Goal: Obtain resource: Download file/media

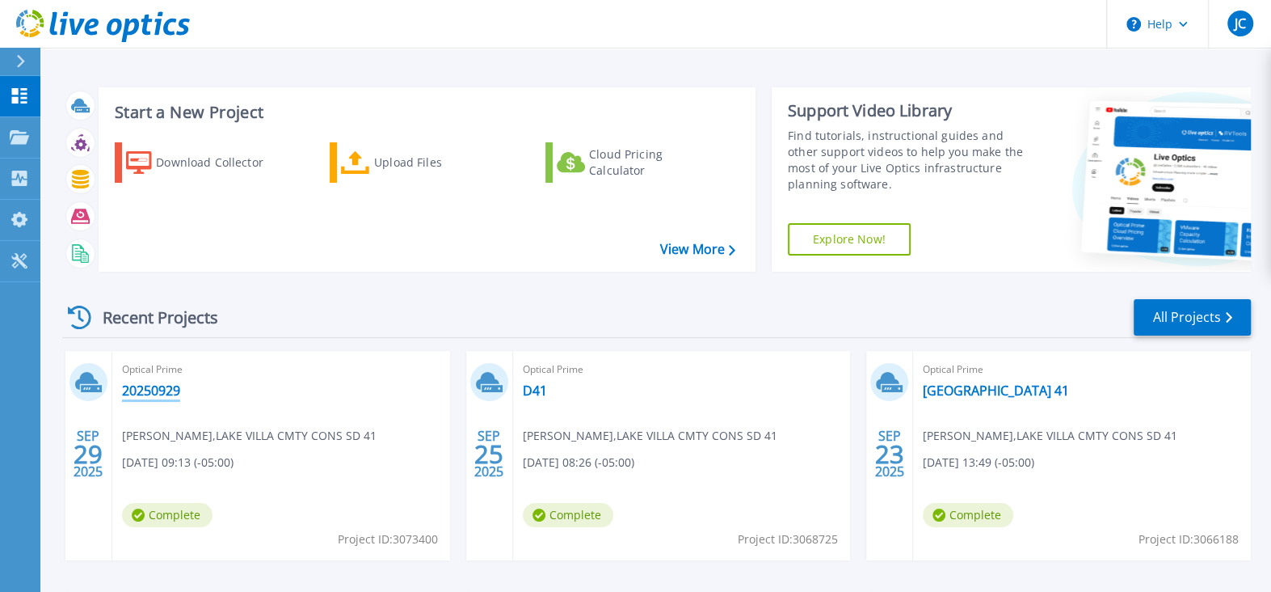
click at [172, 386] on link "20250929" at bounding box center [151, 390] width 58 height 16
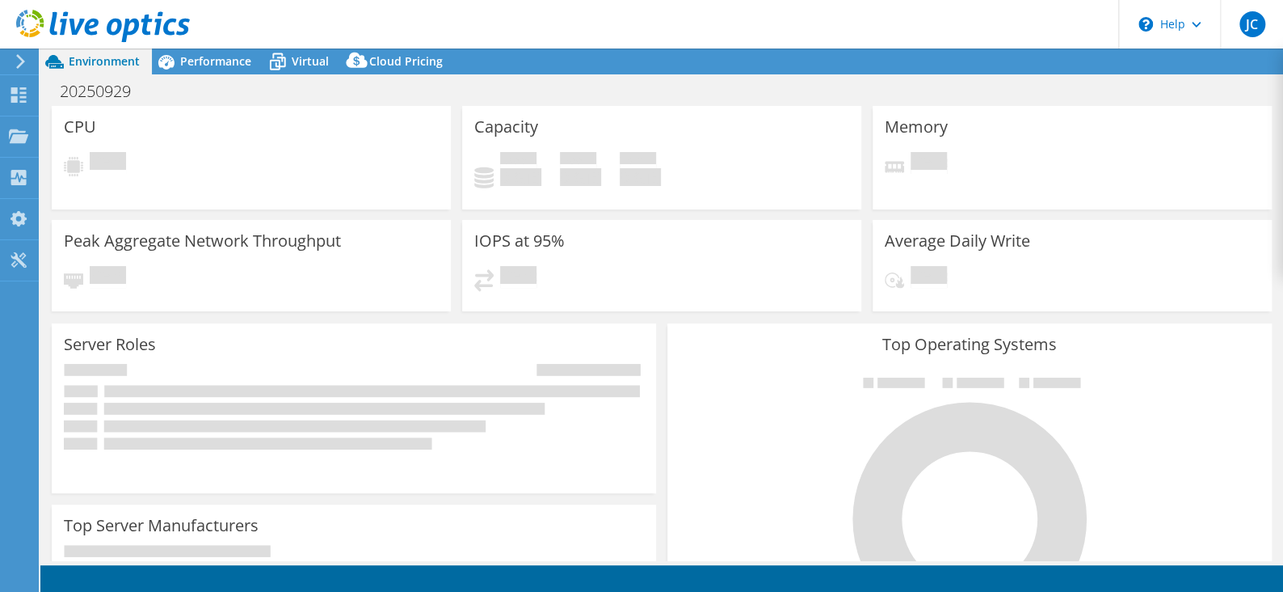
select select "USD"
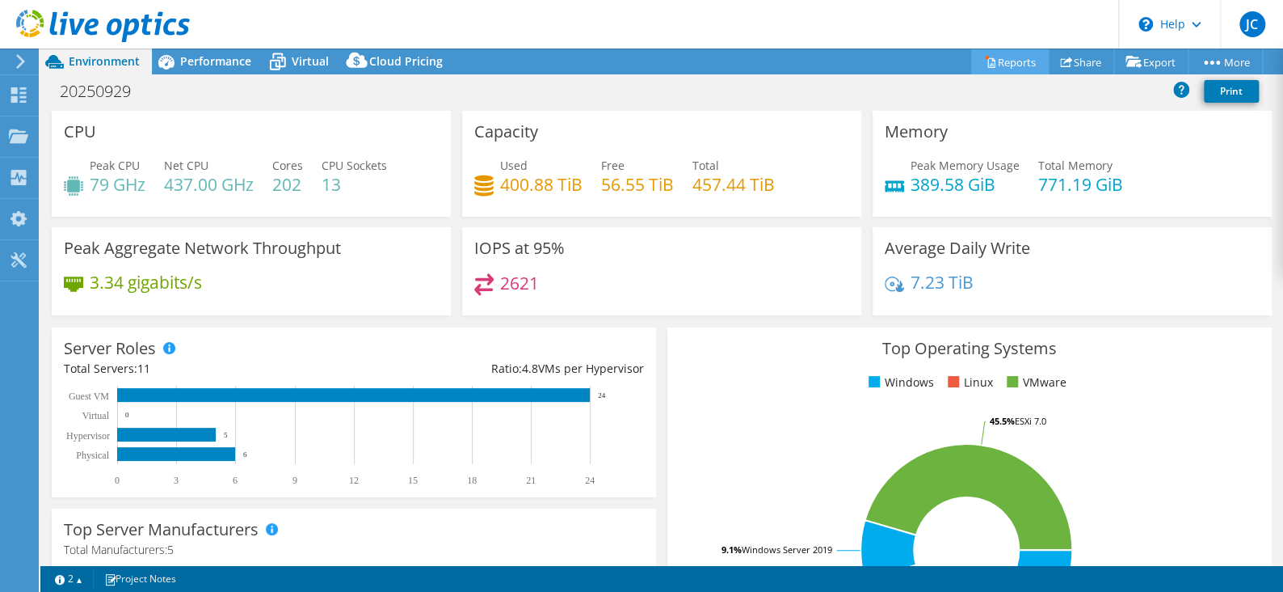
click at [997, 59] on link "Reports" at bounding box center [1010, 61] width 78 height 25
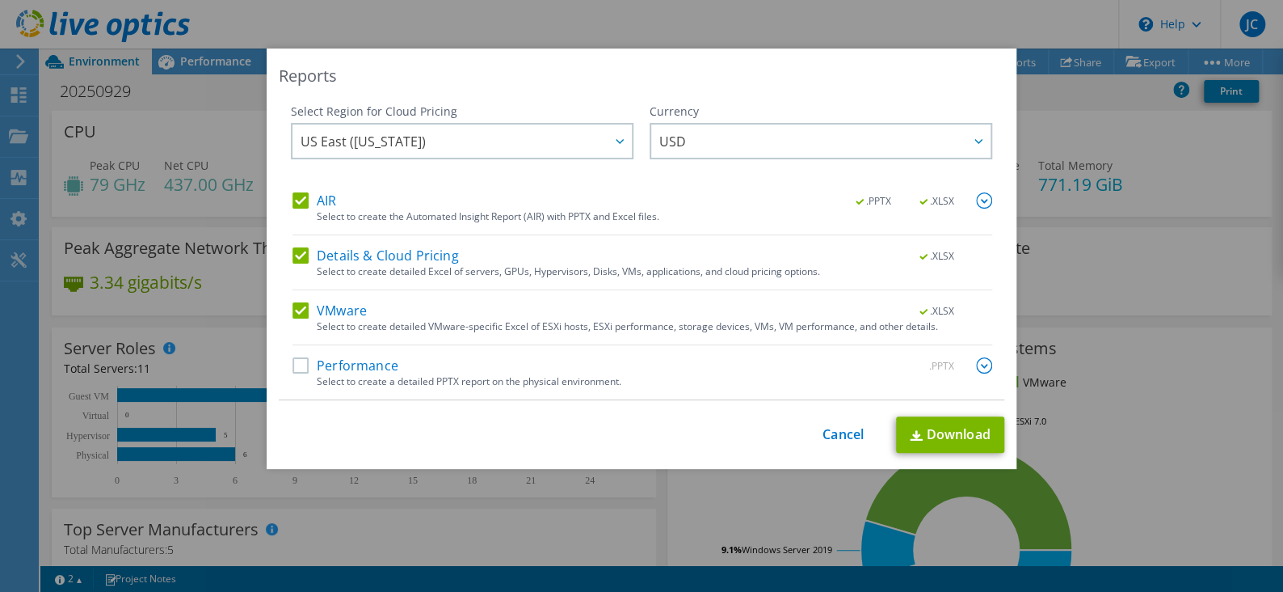
click at [293, 368] on label "Performance" at bounding box center [346, 365] width 106 height 16
click at [0, 0] on input "Performance" at bounding box center [0, 0] width 0 height 0
click at [723, 134] on span "USD" at bounding box center [825, 140] width 331 height 33
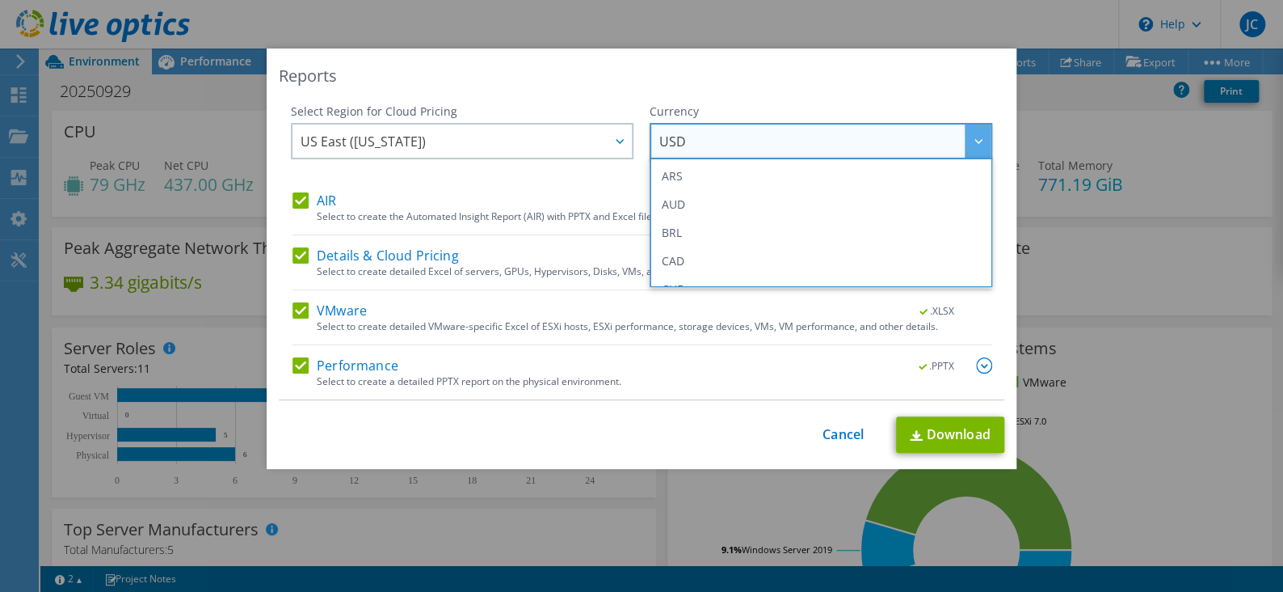
click at [756, 90] on div "Reports Select Region for Cloud Pricing Asia Pacific ([GEOGRAPHIC_DATA]) [GEOGR…" at bounding box center [642, 258] width 750 height 420
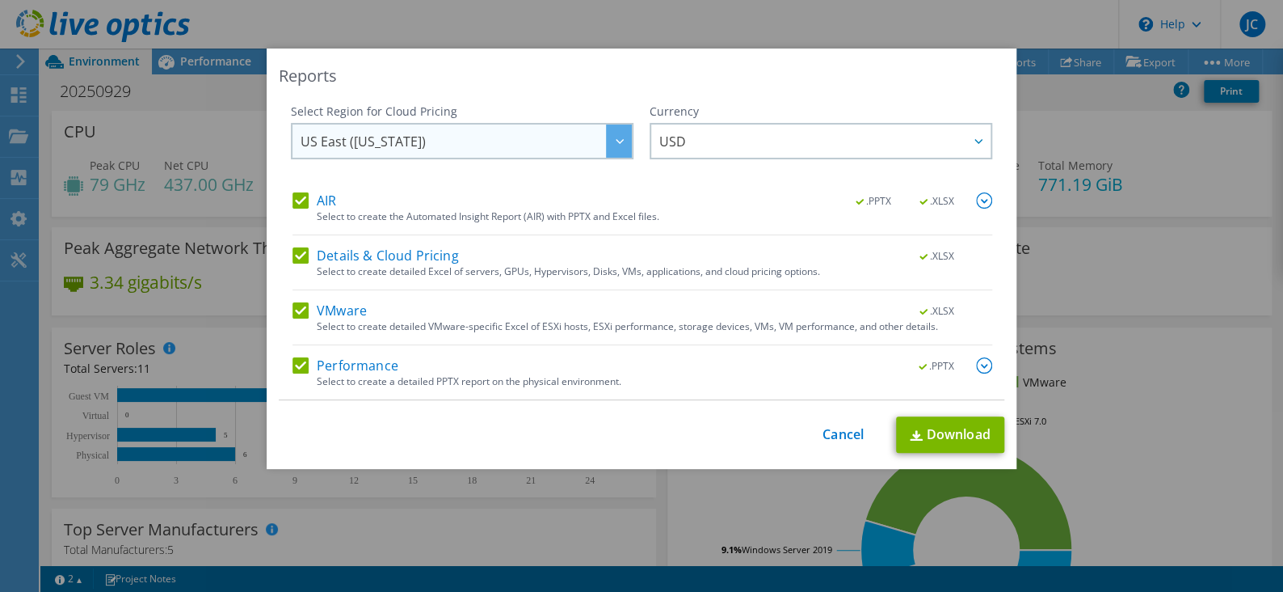
click at [573, 153] on span "US East ([US_STATE])" at bounding box center [466, 140] width 331 height 33
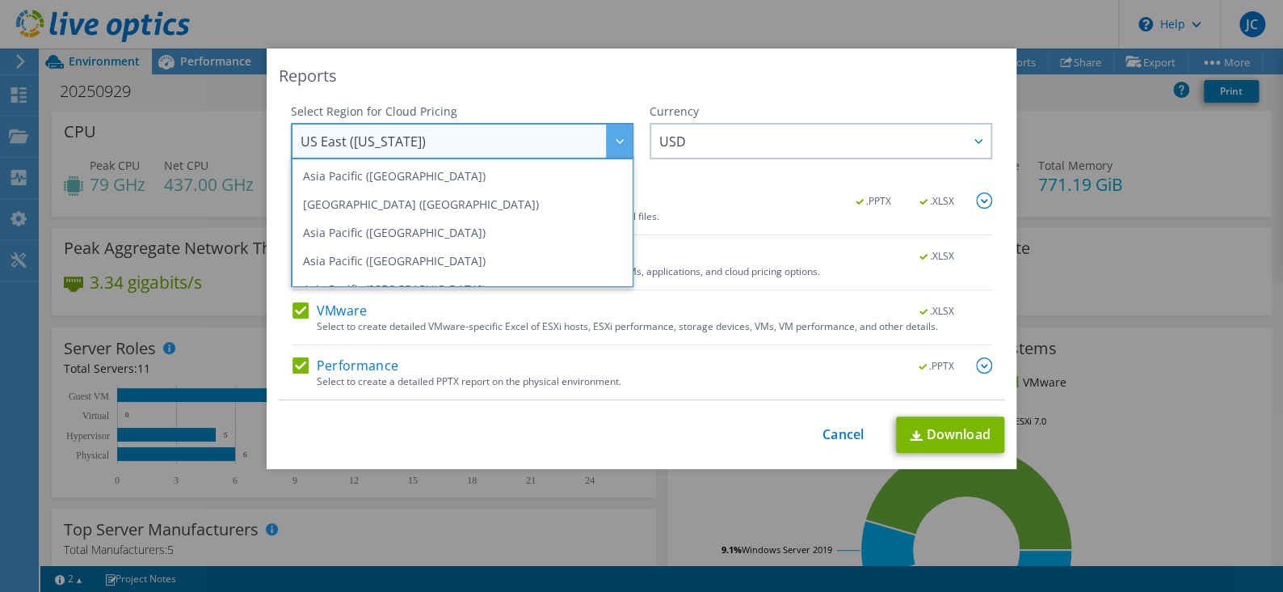
click at [619, 84] on div "Reports" at bounding box center [642, 76] width 726 height 23
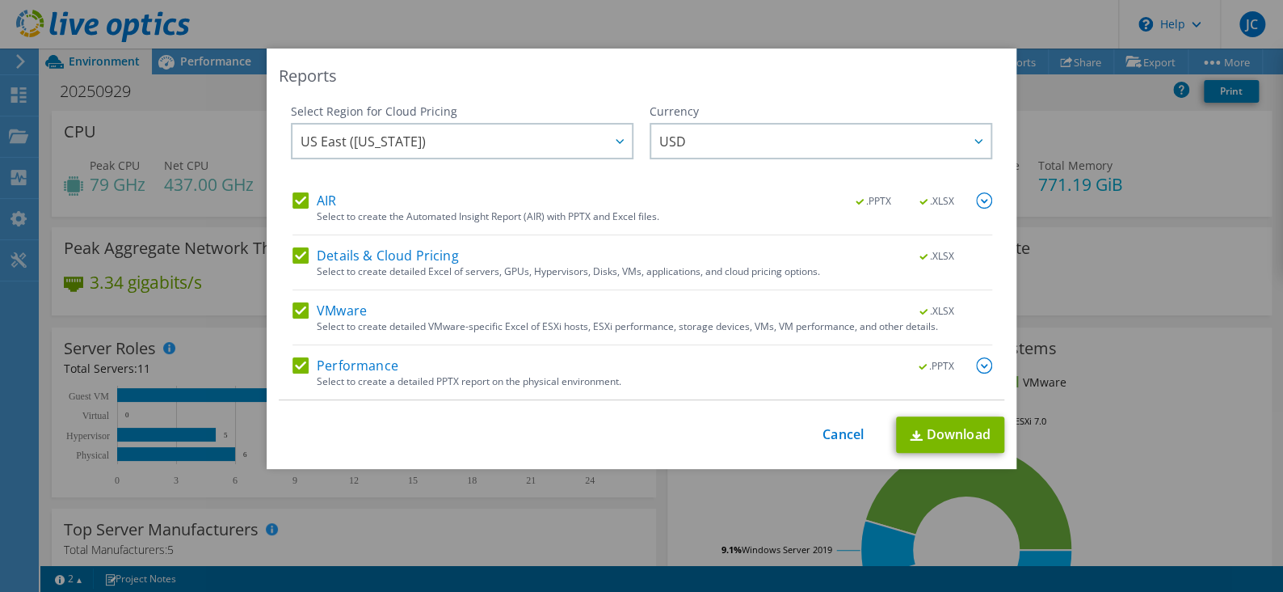
click at [297, 255] on label "Details & Cloud Pricing" at bounding box center [376, 255] width 166 height 16
click at [0, 0] on input "Details & Cloud Pricing" at bounding box center [0, 0] width 0 height 0
click at [303, 254] on label "Details & Cloud Pricing" at bounding box center [376, 255] width 166 height 16
click at [0, 0] on input "Details & Cloud Pricing" at bounding box center [0, 0] width 0 height 0
click at [983, 370] on img at bounding box center [984, 365] width 16 height 16
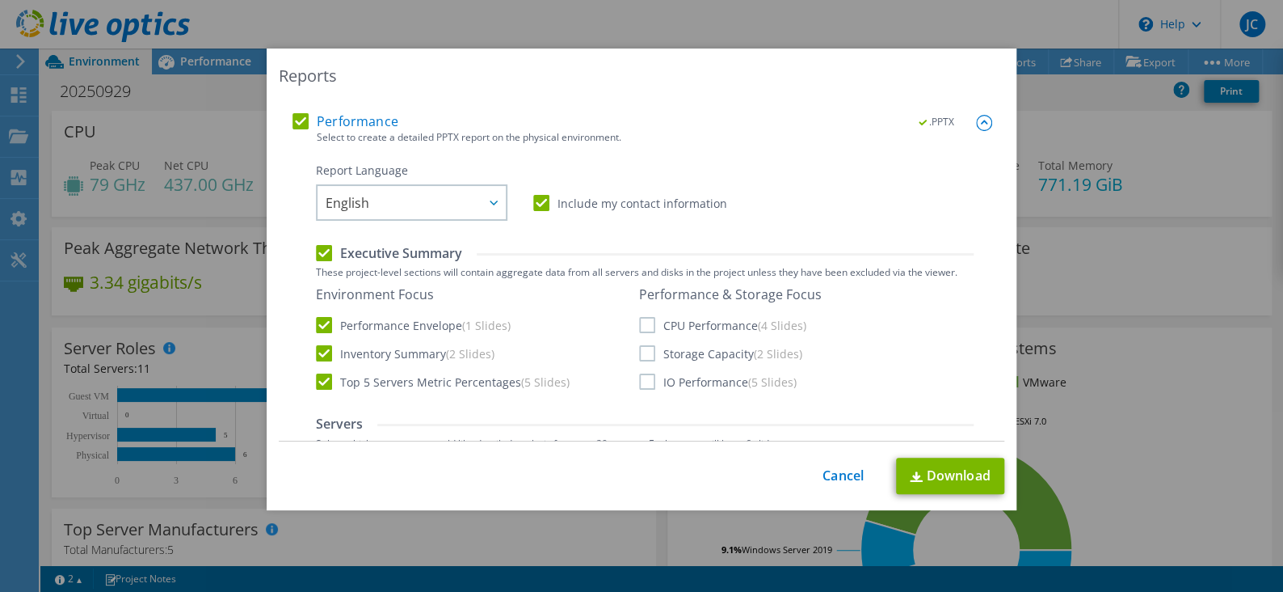
scroll to position [269, 0]
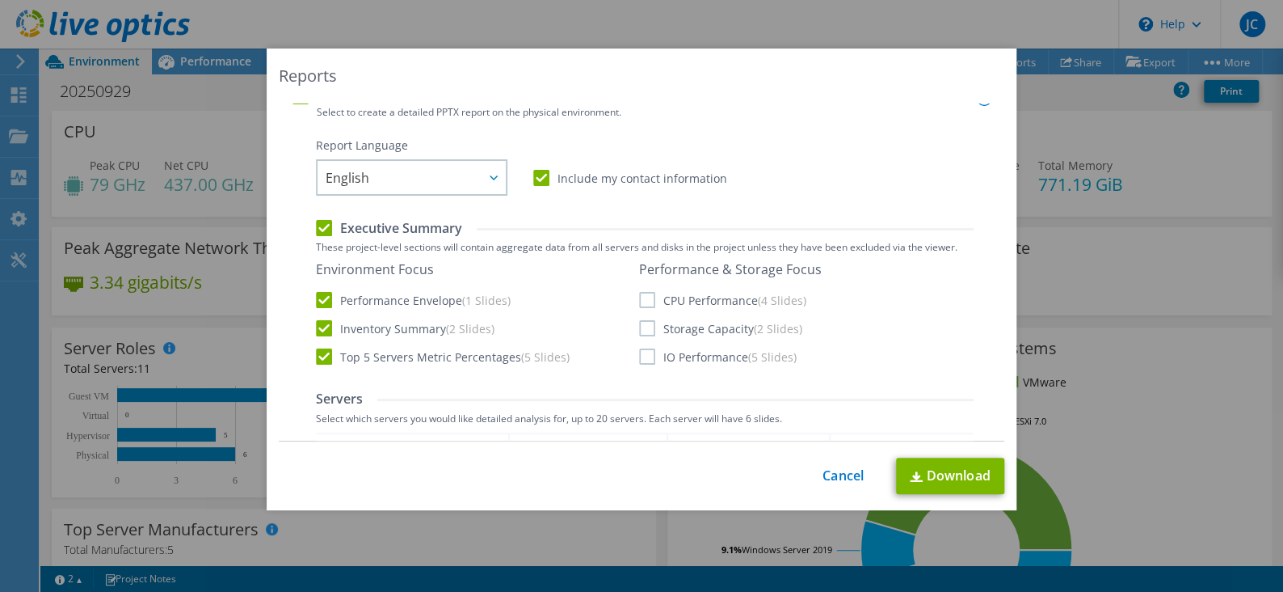
click at [641, 293] on label "CPU Performance (4 Slides)" at bounding box center [722, 300] width 167 height 16
click at [0, 0] on input "CPU Performance (4 Slides)" at bounding box center [0, 0] width 0 height 0
click at [640, 326] on label "Storage Capacity (2 Slides)" at bounding box center [720, 328] width 163 height 16
click at [0, 0] on input "Storage Capacity (2 Slides)" at bounding box center [0, 0] width 0 height 0
drag, startPoint x: 649, startPoint y: 363, endPoint x: 675, endPoint y: 368, distance: 26.3
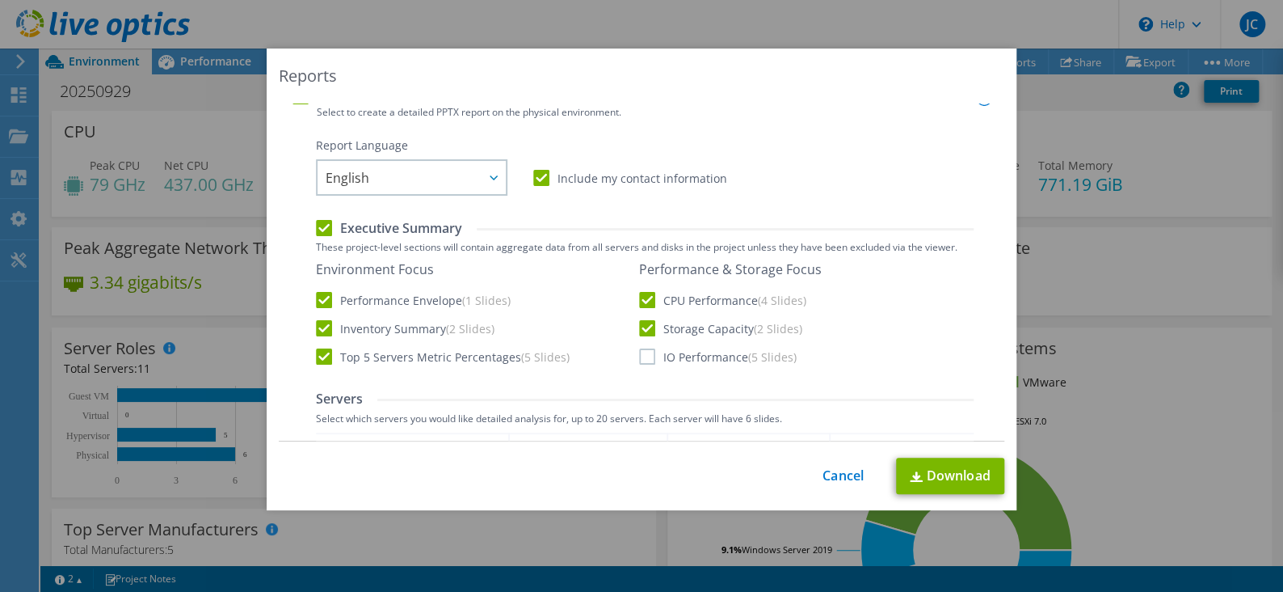
click at [650, 363] on label "IO Performance (5 Slides)" at bounding box center [718, 356] width 158 height 16
click at [0, 0] on input "IO Performance (5 Slides)" at bounding box center [0, 0] width 0 height 0
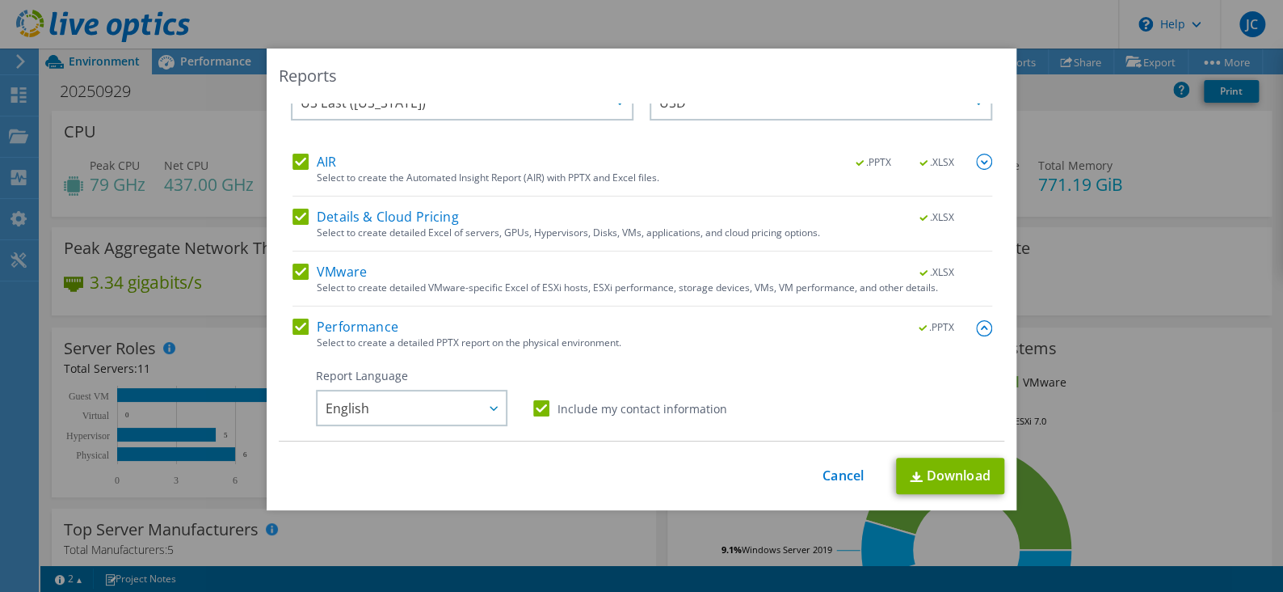
scroll to position [0, 0]
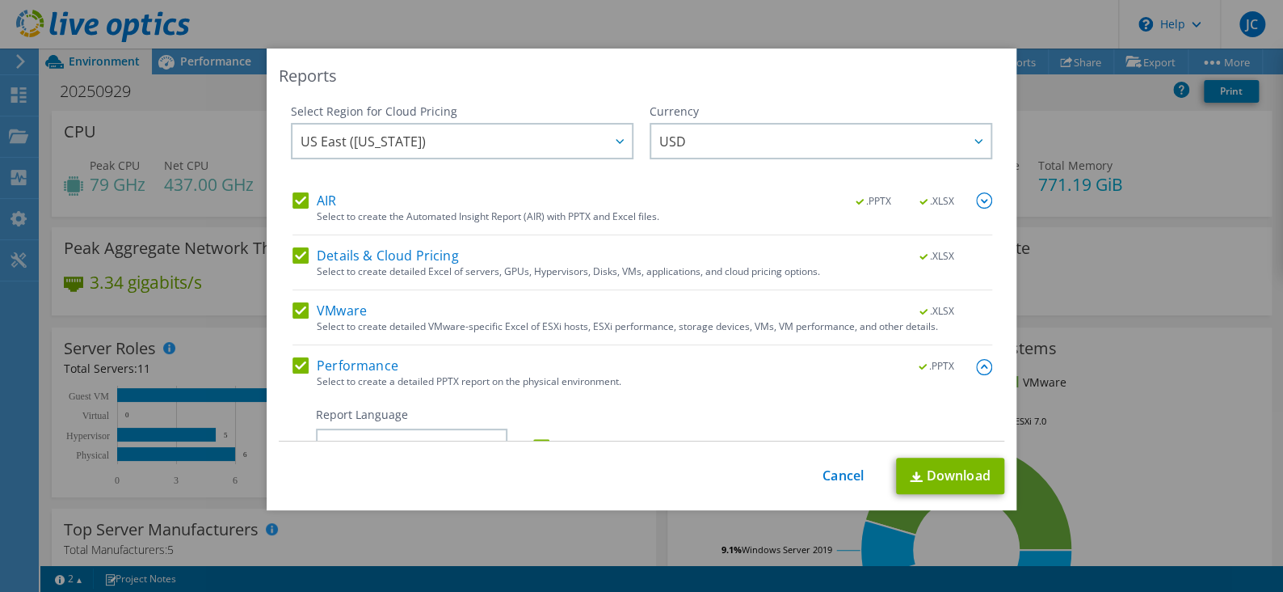
click at [976, 202] on img at bounding box center [984, 200] width 16 height 16
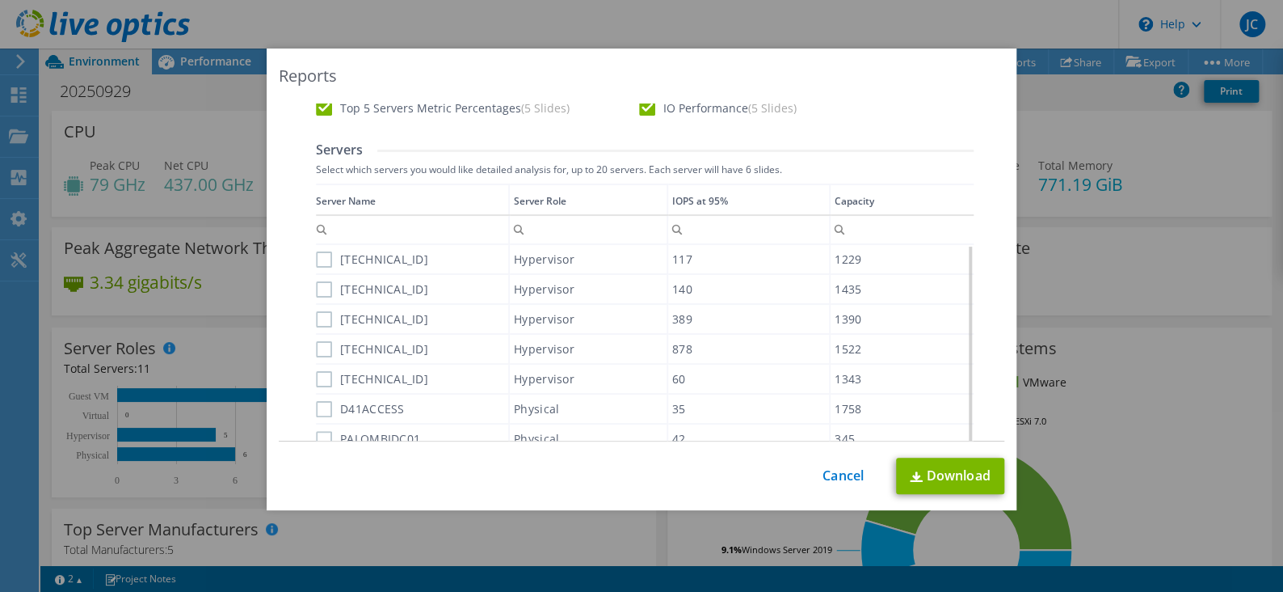
scroll to position [431, 0]
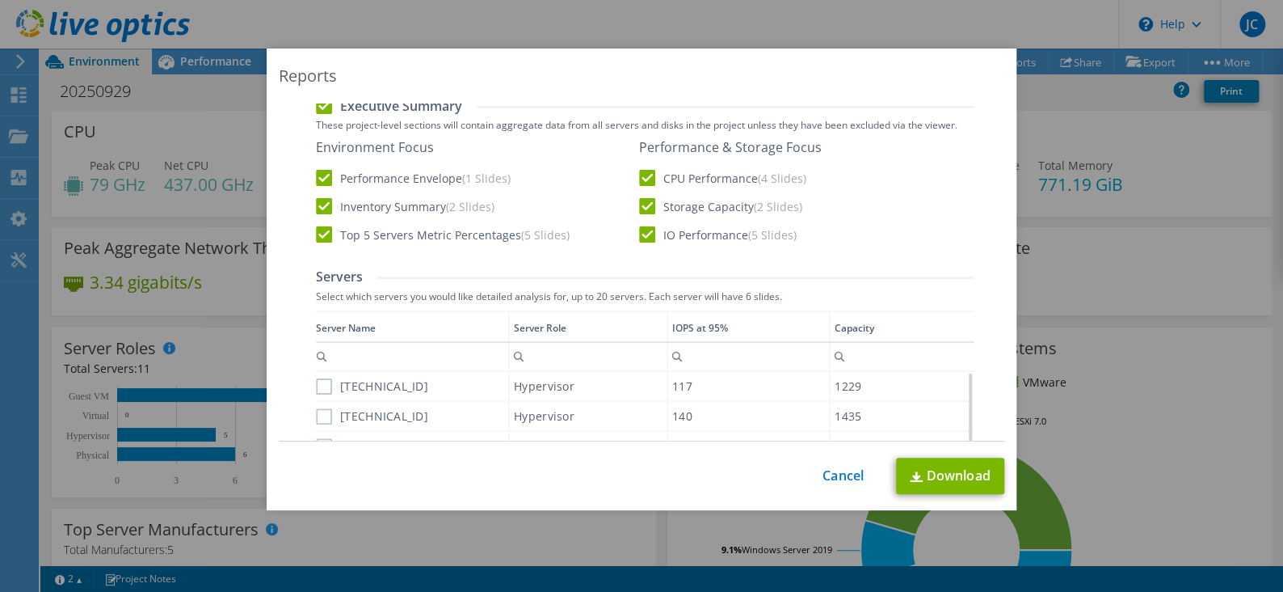
click at [316, 385] on label "[TECHNICAL_ID]" at bounding box center [372, 386] width 112 height 16
click at [0, 0] on input "[TECHNICAL_ID]" at bounding box center [0, 0] width 0 height 0
click at [316, 414] on label "[TECHNICAL_ID]" at bounding box center [372, 416] width 112 height 16
click at [0, 0] on input "[TECHNICAL_ID]" at bounding box center [0, 0] width 0 height 0
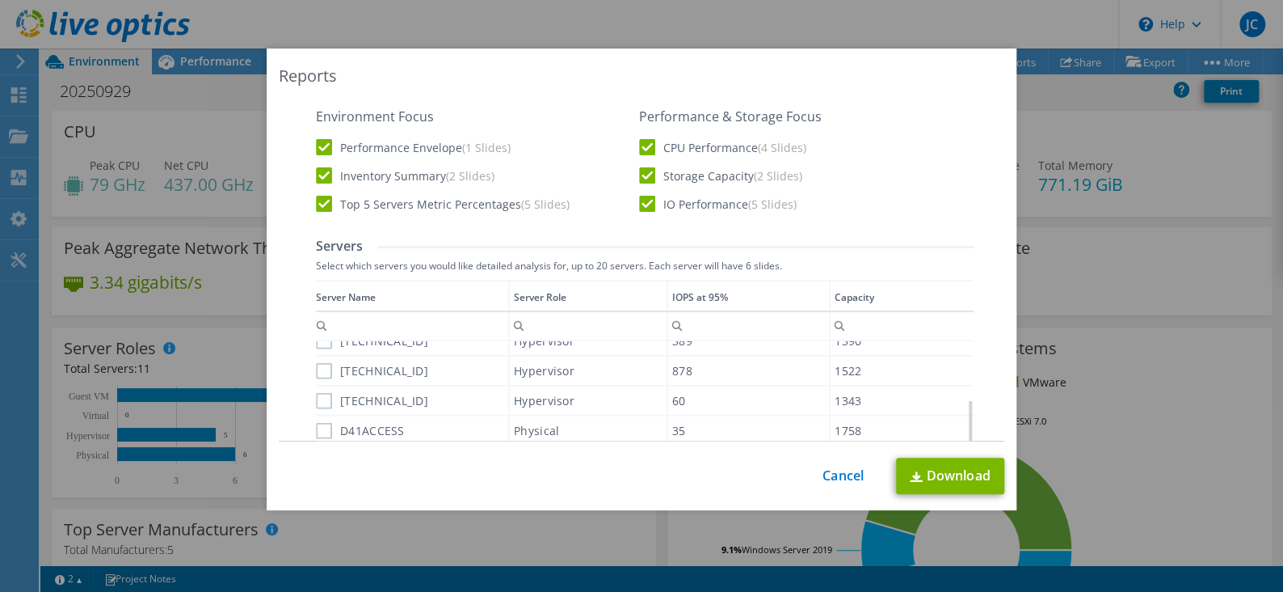
scroll to position [485, 0]
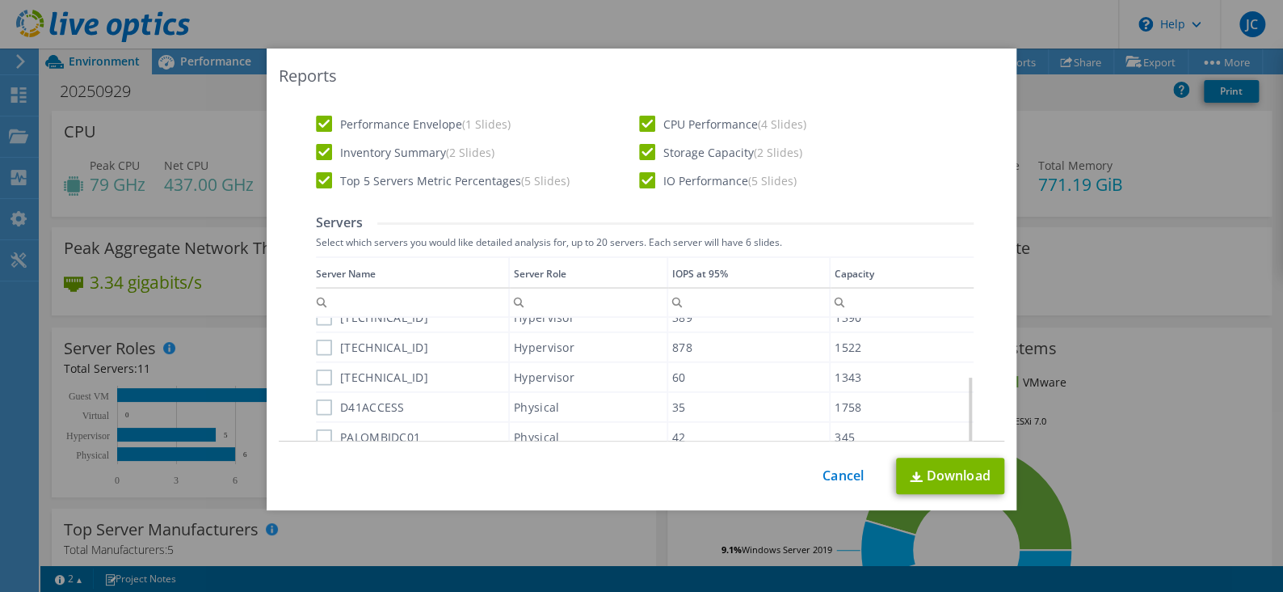
click at [319, 339] on label "[TECHNICAL_ID]" at bounding box center [372, 347] width 112 height 16
click at [0, 0] on input "[TECHNICAL_ID]" at bounding box center [0, 0] width 0 height 0
click at [321, 321] on label "[TECHNICAL_ID]" at bounding box center [372, 318] width 112 height 16
click at [0, 0] on input "[TECHNICAL_ID]" at bounding box center [0, 0] width 0 height 0
click at [316, 371] on div "Data grid" at bounding box center [317, 409] width 2 height 307
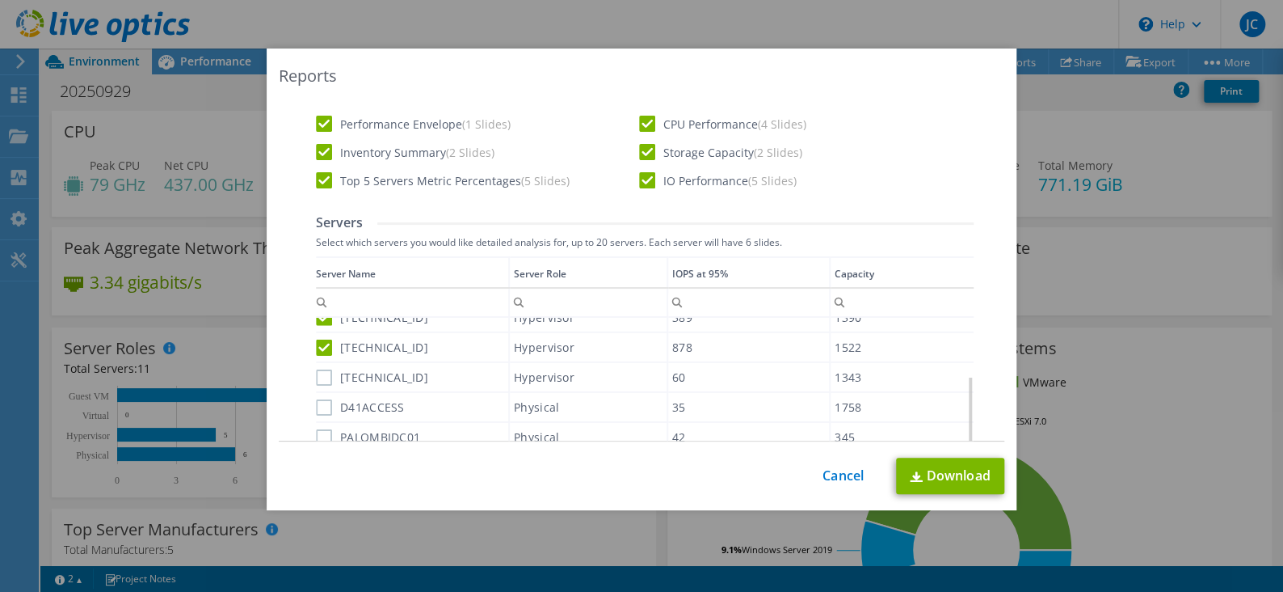
click at [326, 376] on label "[TECHNICAL_ID]" at bounding box center [372, 377] width 112 height 16
click at [0, 0] on input "[TECHNICAL_ID]" at bounding box center [0, 0] width 0 height 0
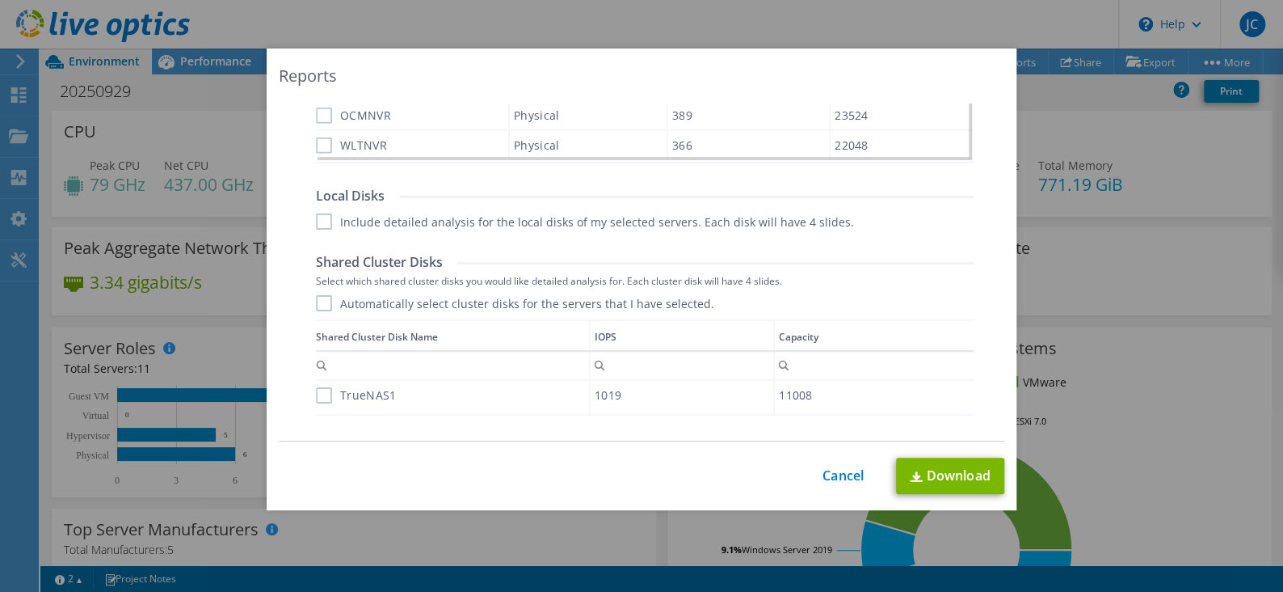
scroll to position [916, 0]
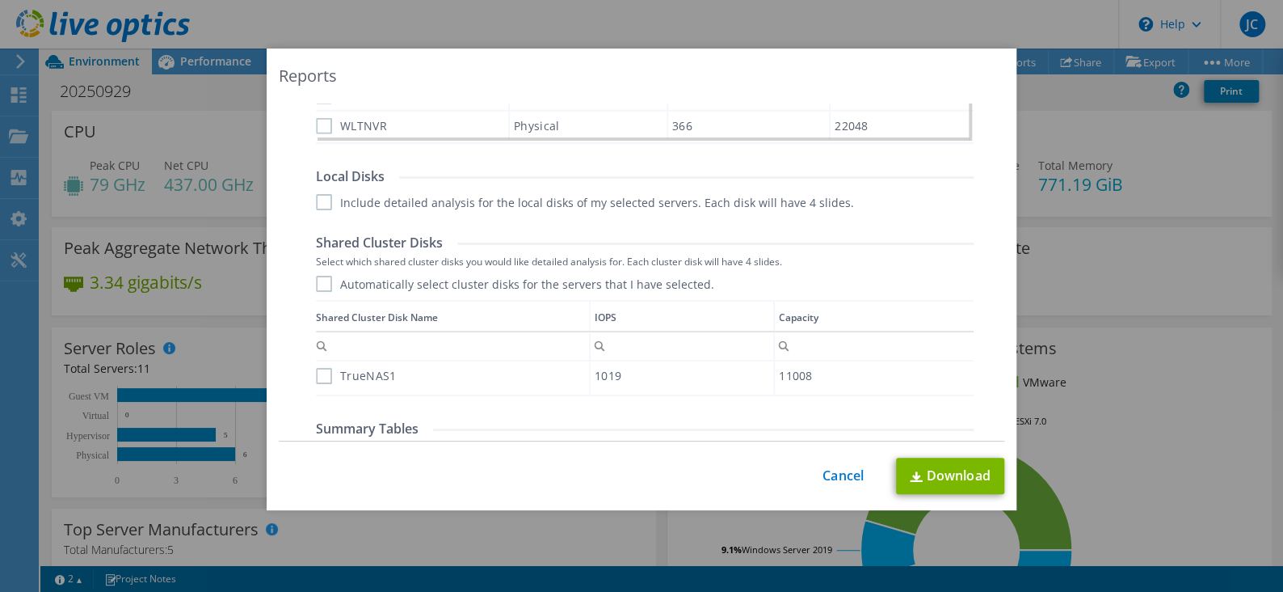
click at [321, 197] on label "Include detailed analysis for the local disks of my selected servers. Each disk…" at bounding box center [585, 202] width 538 height 16
click at [0, 0] on input "Include detailed analysis for the local disks of my selected servers. Each disk…" at bounding box center [0, 0] width 0 height 0
click at [320, 288] on label "Automatically select cluster disks for the servers that I have selected." at bounding box center [515, 284] width 398 height 16
click at [0, 0] on input "Automatically select cluster disks for the servers that I have selected." at bounding box center [0, 0] width 0 height 0
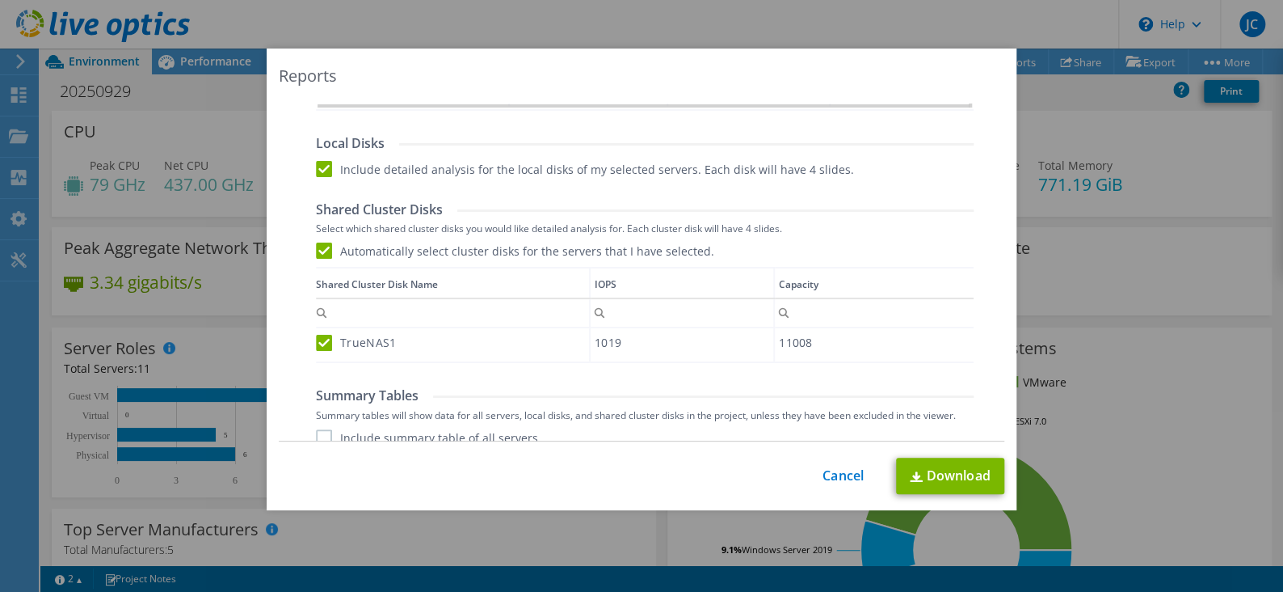
scroll to position [1020, 0]
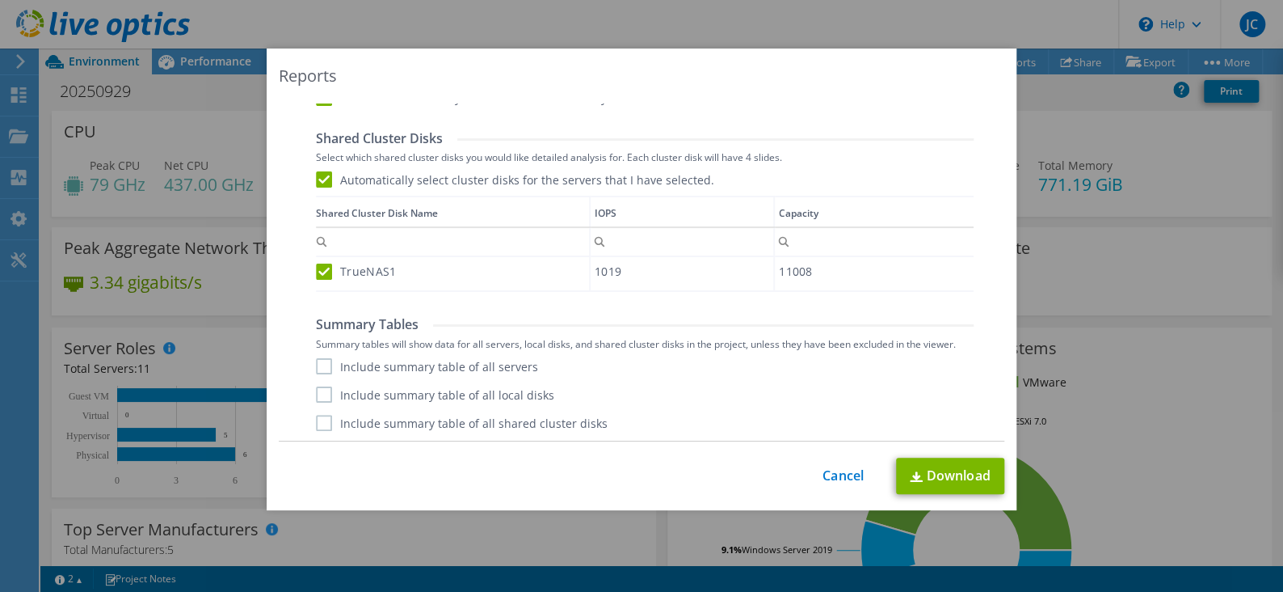
click at [319, 362] on label "Include summary table of all servers" at bounding box center [427, 366] width 222 height 16
click at [0, 0] on input "Include summary table of all servers" at bounding box center [0, 0] width 0 height 0
click at [316, 398] on label "Include summary table of all local disks" at bounding box center [435, 394] width 238 height 16
click at [0, 0] on input "Include summary table of all local disks" at bounding box center [0, 0] width 0 height 0
click at [317, 422] on label "Include summary table of all shared cluster disks" at bounding box center [462, 423] width 292 height 16
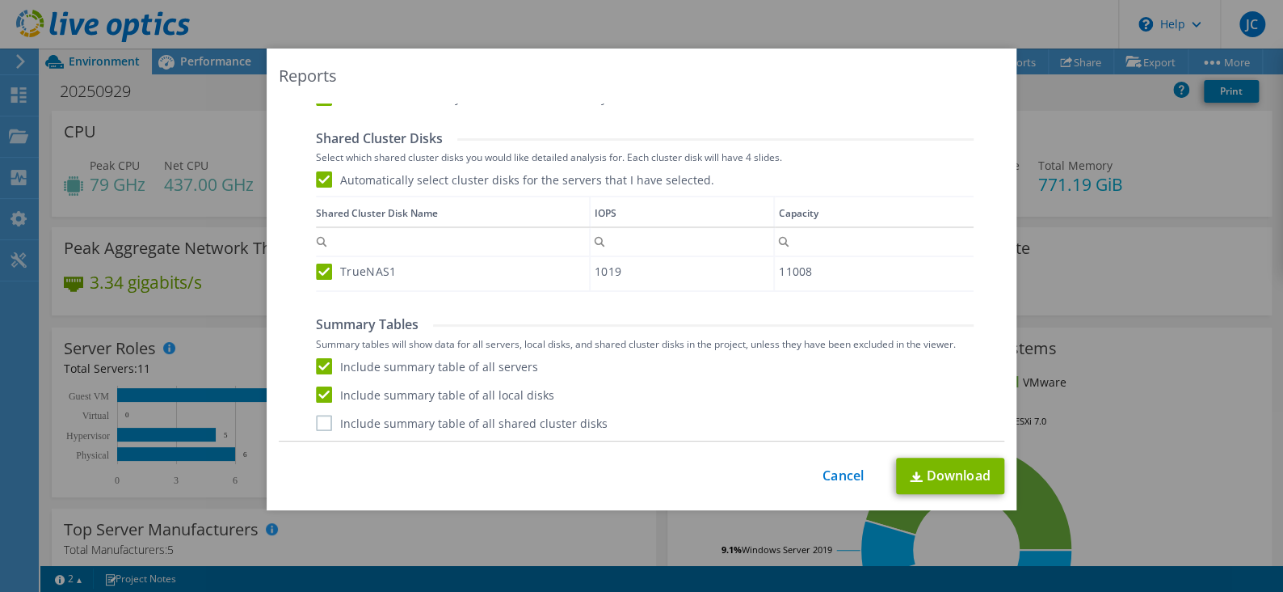
click at [0, 0] on input "Include summary table of all shared cluster disks" at bounding box center [0, 0] width 0 height 0
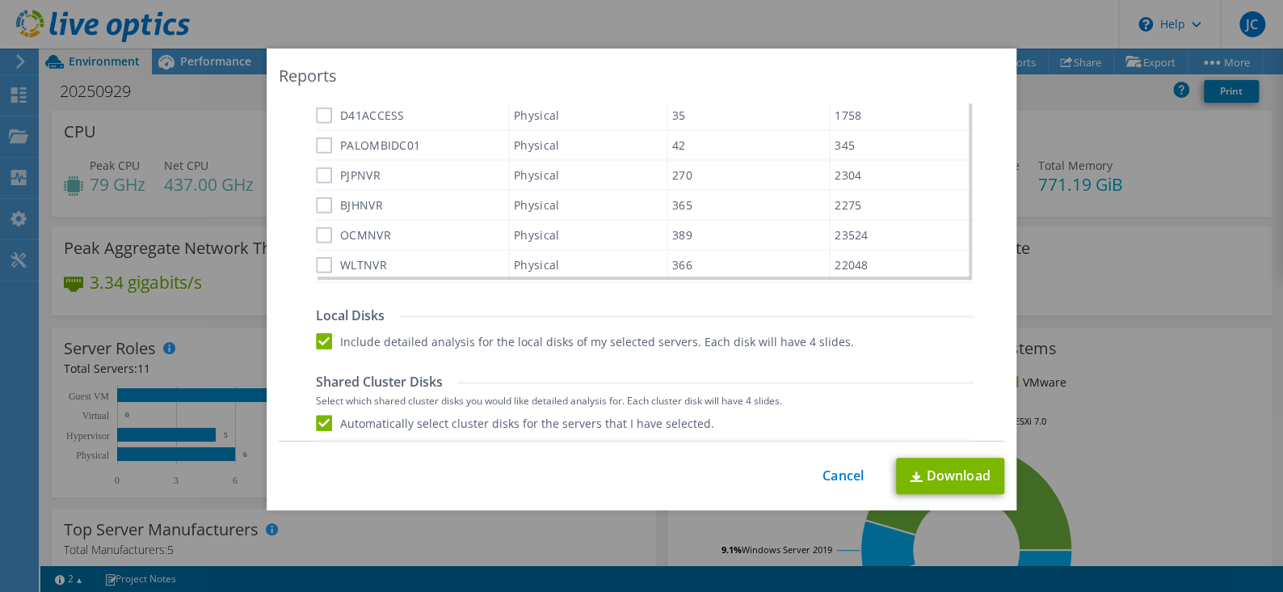
scroll to position [751, 0]
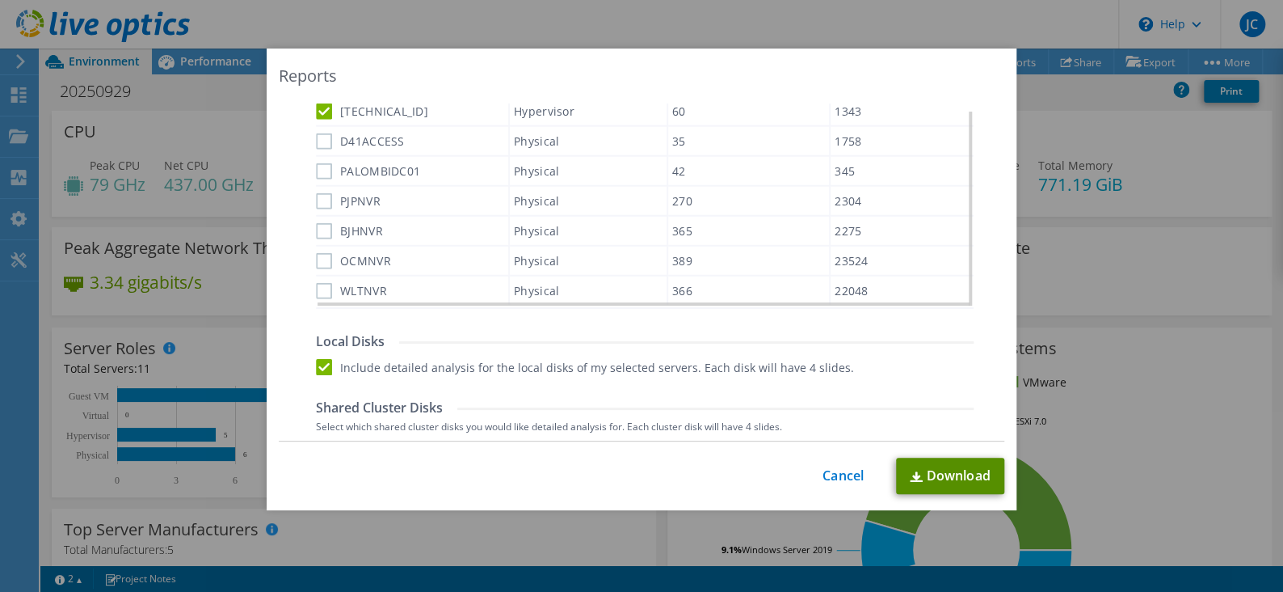
click at [946, 478] on link "Download" at bounding box center [950, 475] width 108 height 36
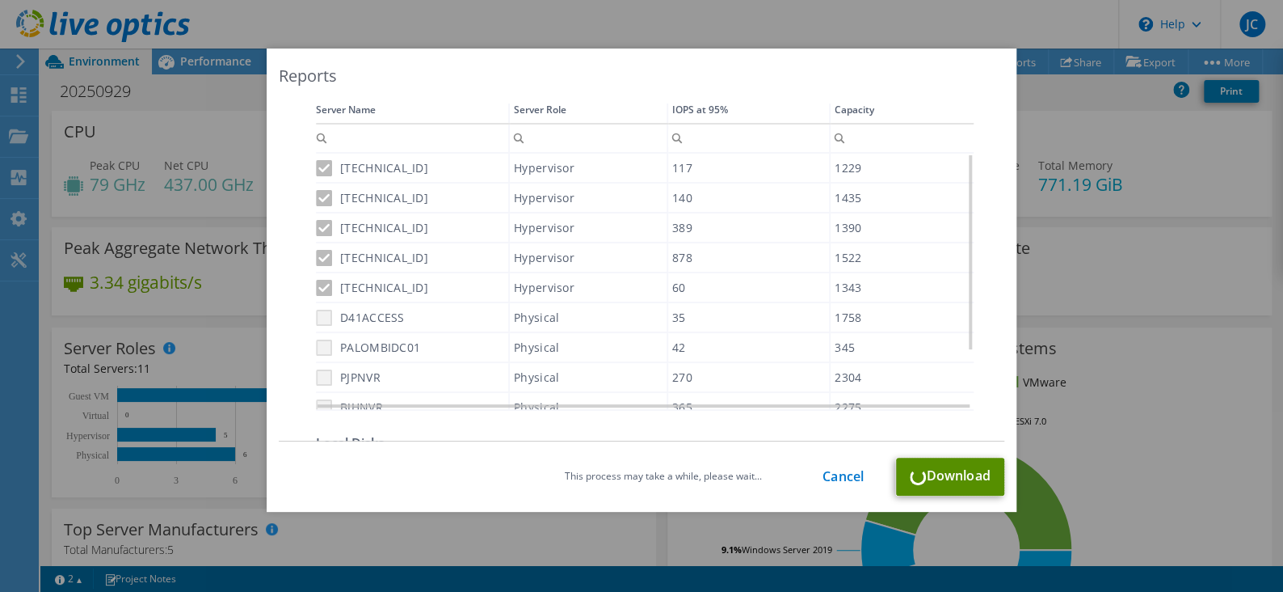
scroll to position [643, 0]
